Goal: Transaction & Acquisition: Book appointment/travel/reservation

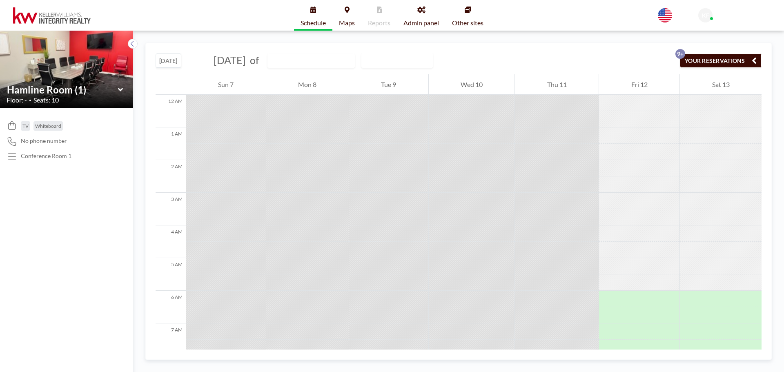
scroll to position [288, 0]
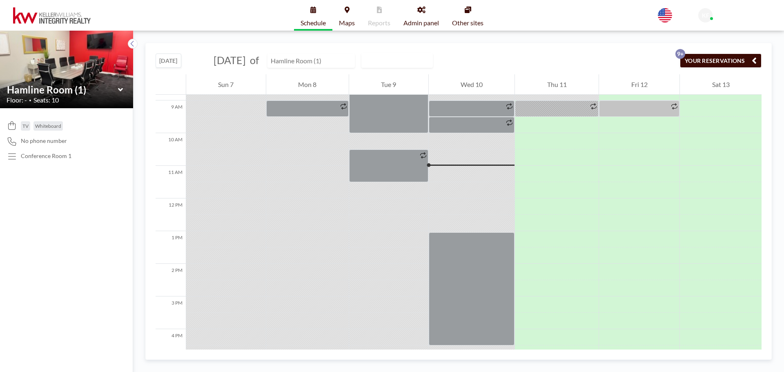
click at [346, 60] on input "text" at bounding box center [307, 60] width 78 height 13
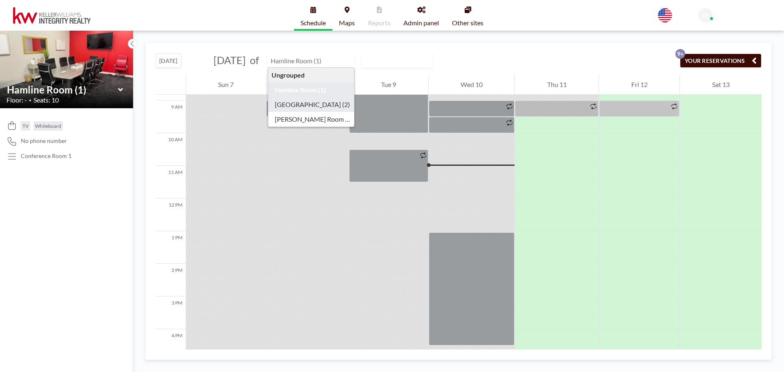
type input "[GEOGRAPHIC_DATA] (2)"
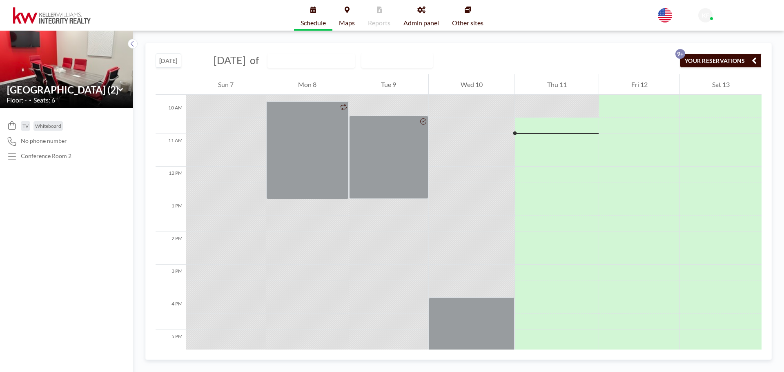
scroll to position [327, 0]
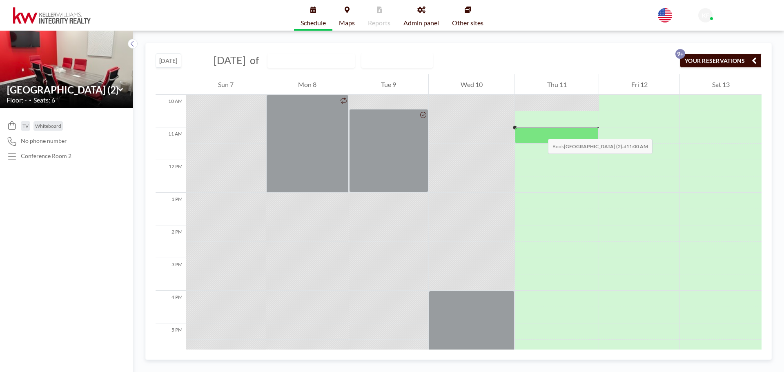
click at [540, 131] on div at bounding box center [557, 135] width 84 height 16
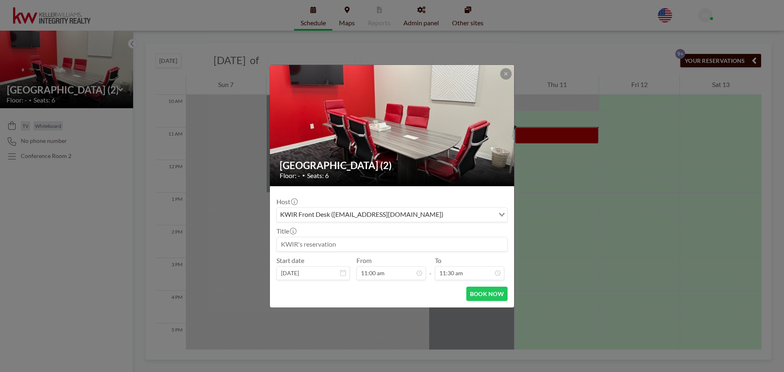
click at [331, 248] on input at bounding box center [392, 244] width 230 height 14
type input "Rina"
click at [459, 272] on input "11:30 am" at bounding box center [469, 273] width 69 height 14
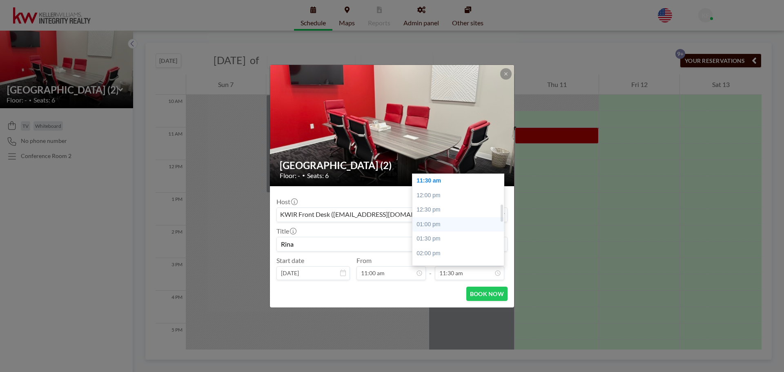
click at [425, 227] on div "01:00 pm" at bounding box center [461, 224] width 96 height 15
type input "01:00 pm"
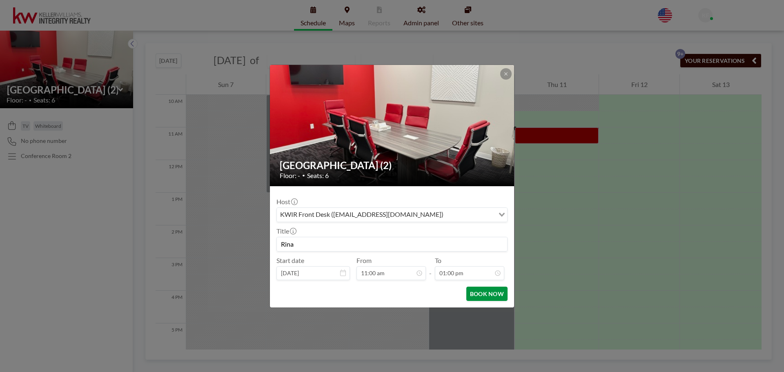
click at [486, 295] on button "BOOK NOW" at bounding box center [487, 294] width 41 height 14
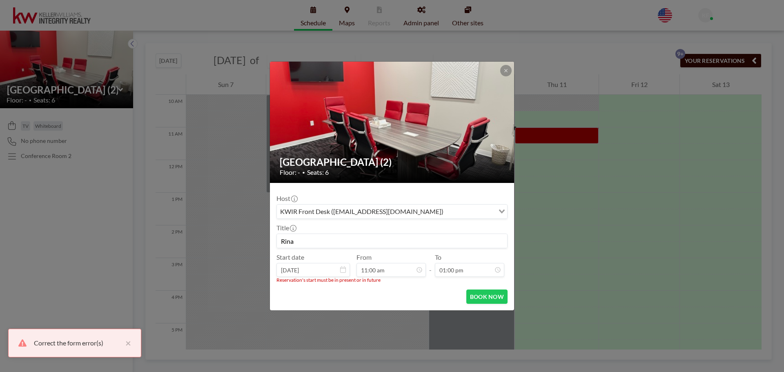
click at [363, 295] on div "BOOK NOW" at bounding box center [392, 297] width 231 height 14
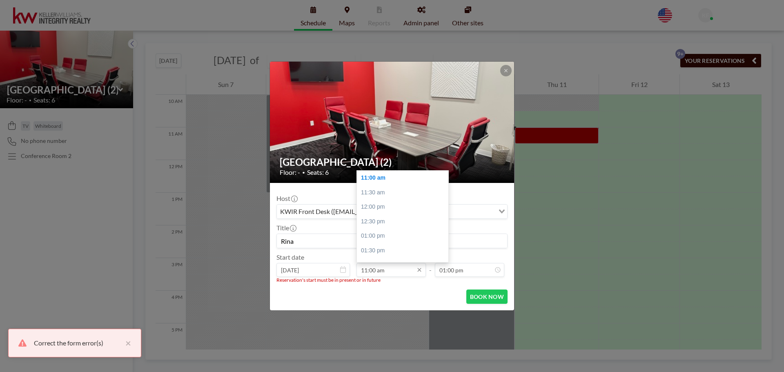
click at [397, 270] on input "11:00 am" at bounding box center [391, 270] width 69 height 14
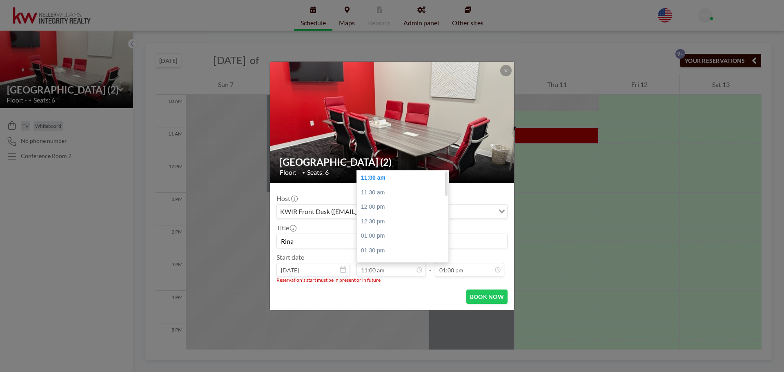
click at [392, 178] on div "11:00 am" at bounding box center [405, 178] width 96 height 15
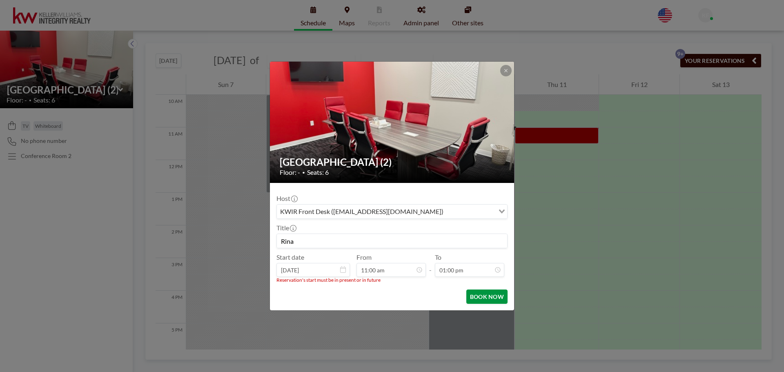
click at [494, 298] on button "BOOK NOW" at bounding box center [487, 297] width 41 height 14
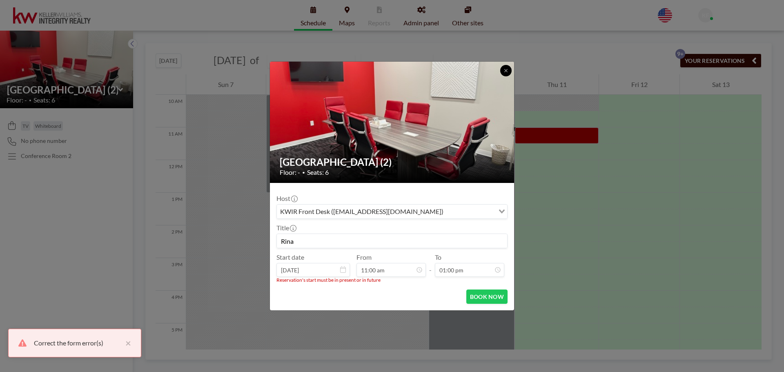
click at [507, 72] on icon at bounding box center [506, 70] width 5 height 5
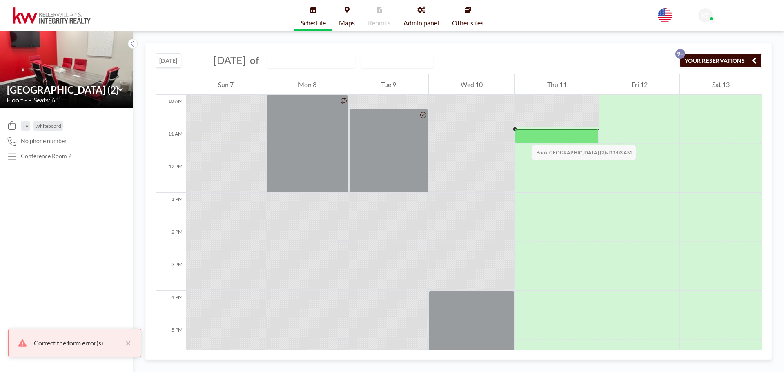
click at [524, 137] on div at bounding box center [557, 136] width 84 height 14
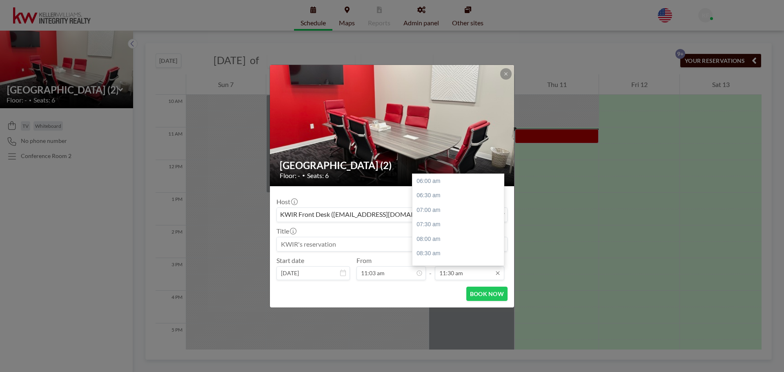
scroll to position [160, 0]
click at [449, 225] on div "01:00 pm" at bounding box center [461, 224] width 96 height 15
type input "01:00 pm"
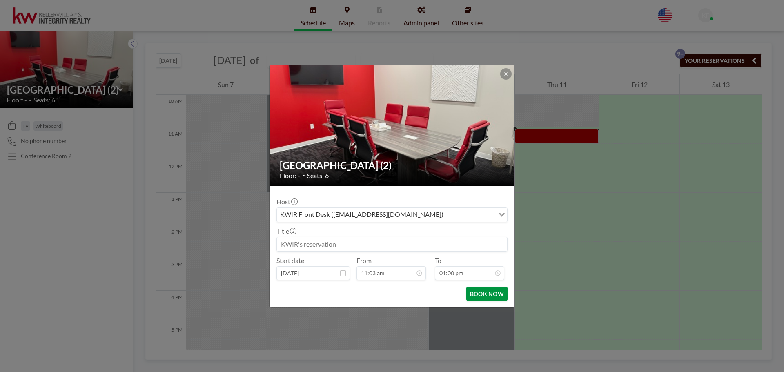
scroll to position [203, 0]
click at [367, 242] on input at bounding box center [392, 244] width 230 height 14
type input "Rina"
click at [485, 293] on button "BOOK NOW" at bounding box center [487, 294] width 41 height 14
